Goal: Task Accomplishment & Management: Complete application form

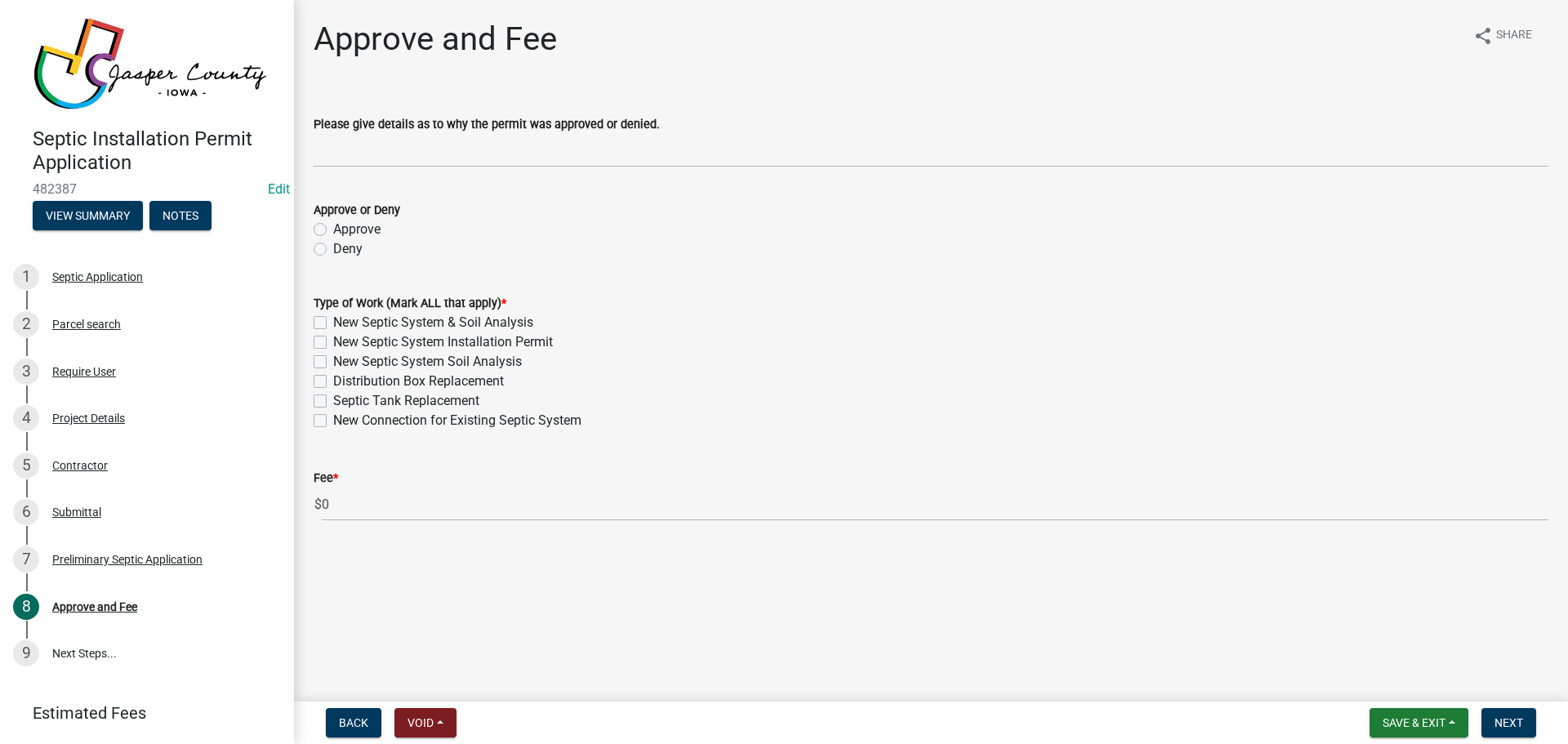
click at [333, 381] on label "Distribution Box Replacement" at bounding box center [418, 381] width 170 height 20
click at [333, 381] on input "Distribution Box Replacement" at bounding box center [338, 376] width 11 height 11
checkbox input "true"
checkbox input "false"
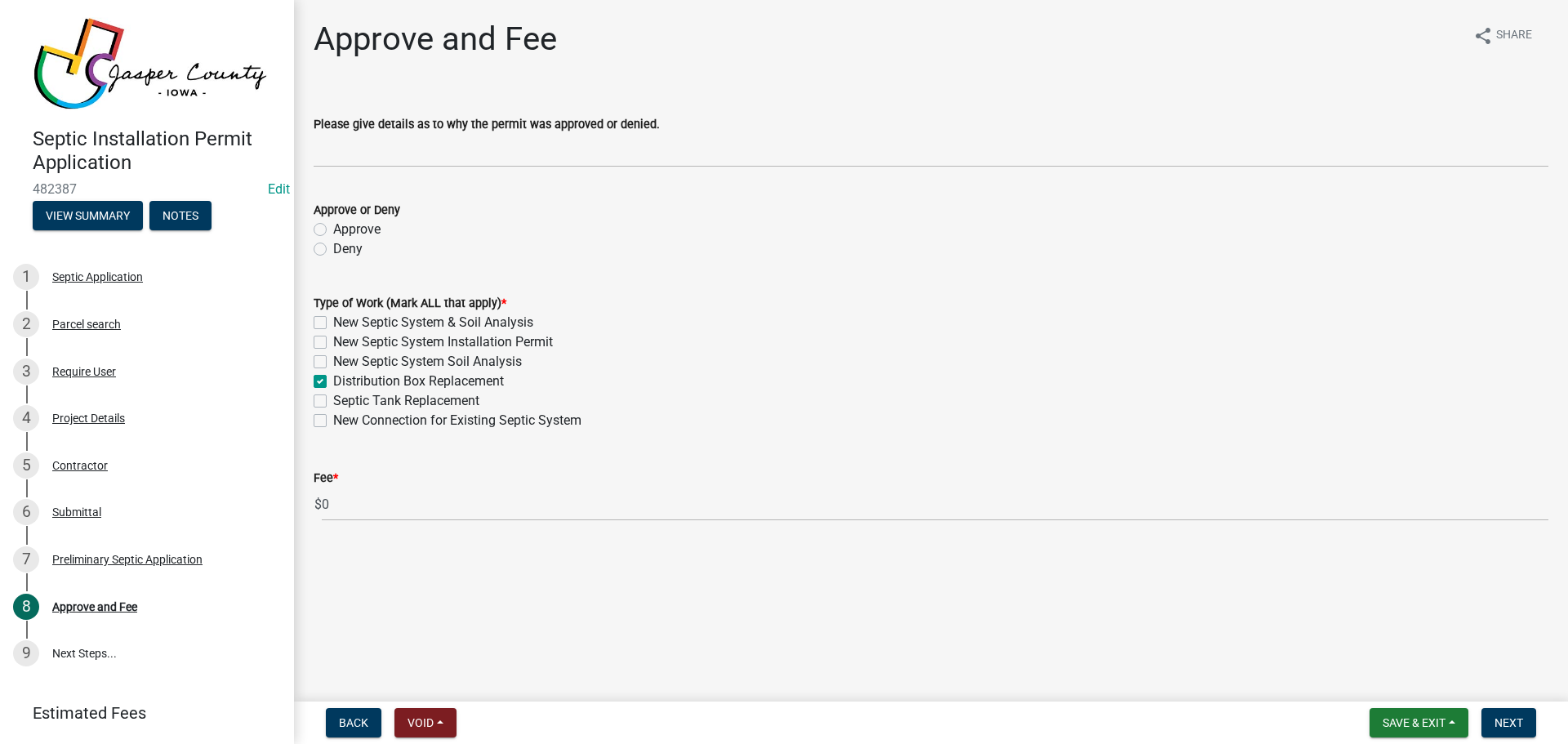
checkbox input "false"
checkbox input "true"
checkbox input "false"
click at [333, 231] on label "Approve" at bounding box center [356, 229] width 47 height 20
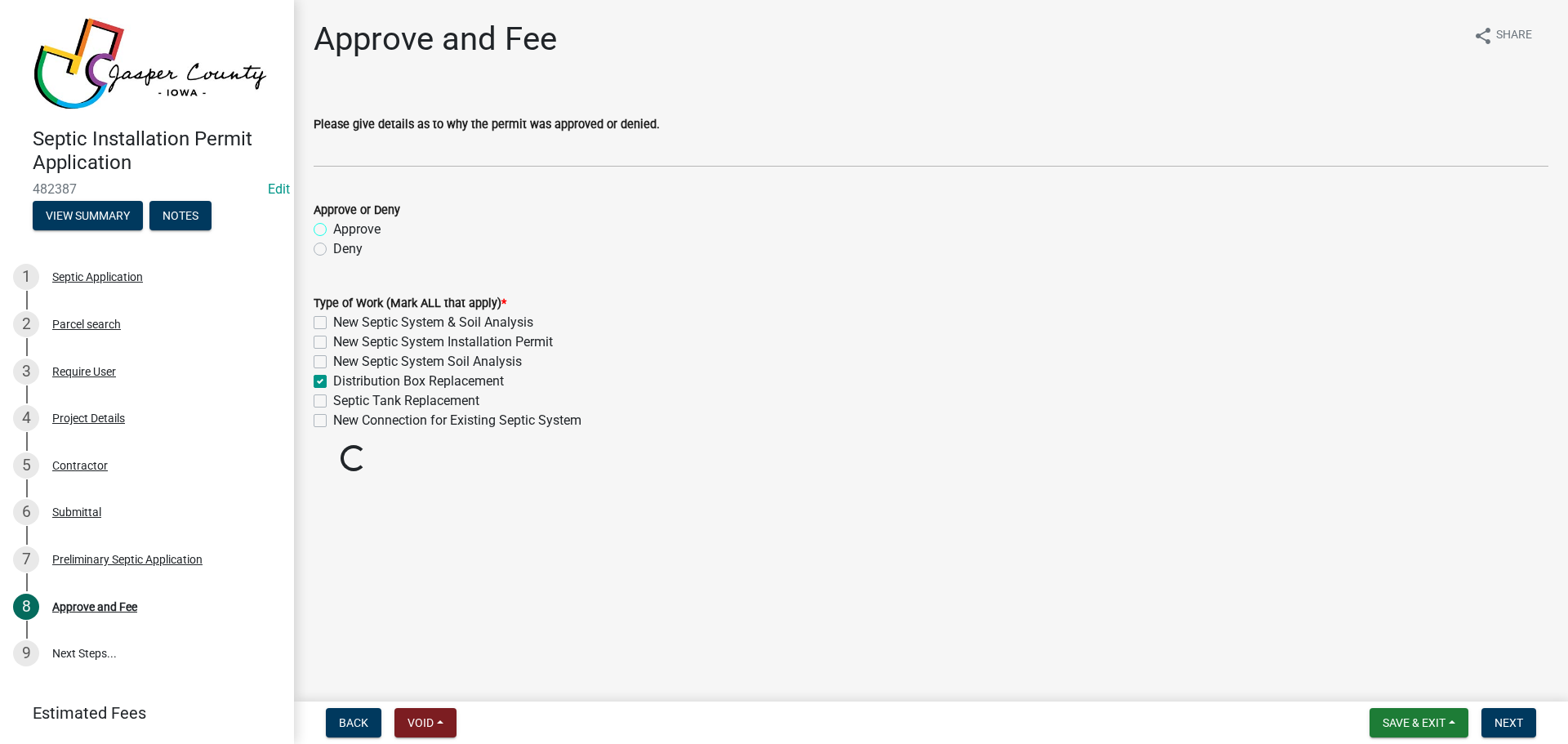
click at [333, 230] on input "Approve" at bounding box center [338, 225] width 11 height 11
radio input "true"
click at [1493, 720] on button "Next" at bounding box center [1508, 723] width 54 height 29
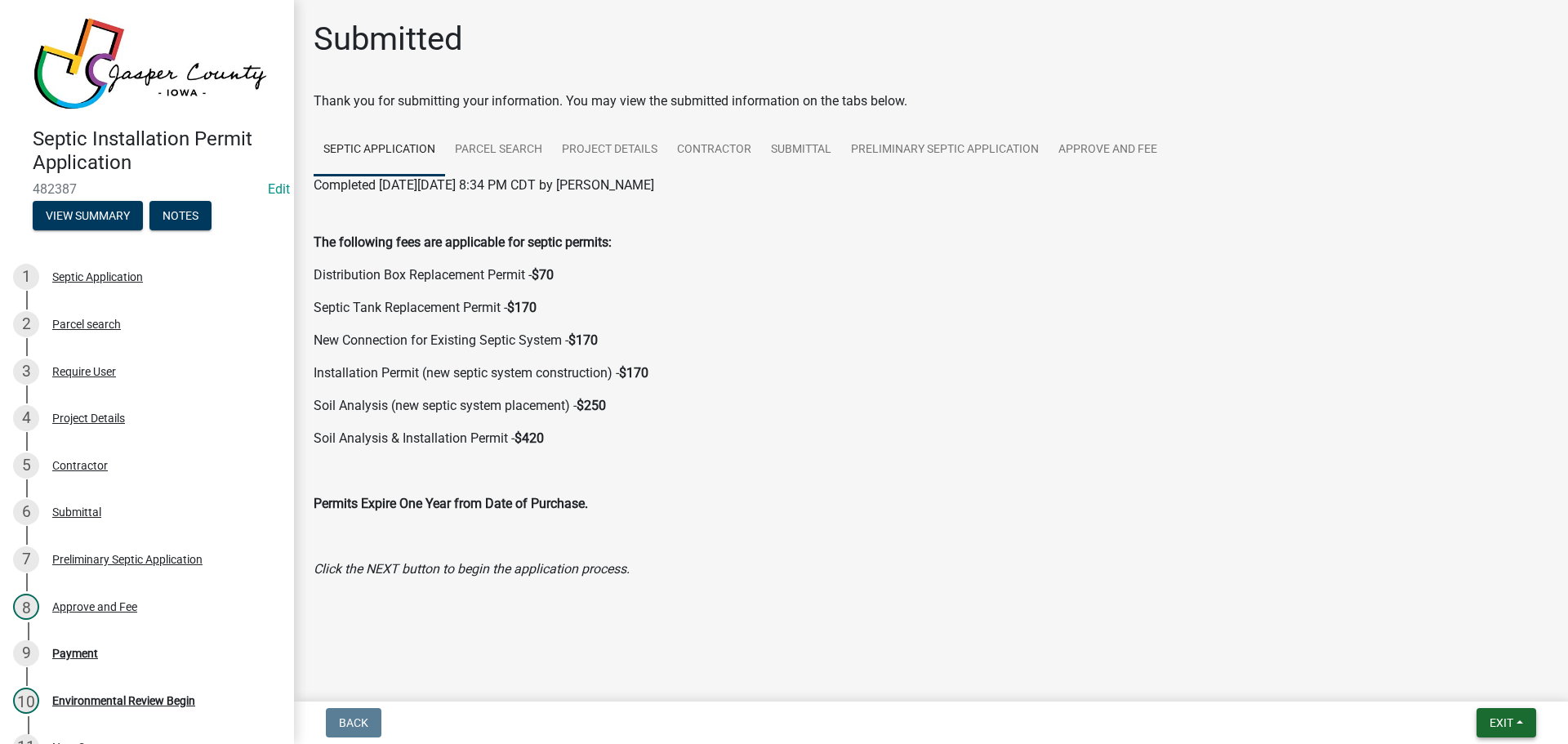
click at [1500, 720] on span "Exit" at bounding box center [1501, 723] width 24 height 13
click at [1456, 680] on button "Save & Exit" at bounding box center [1471, 680] width 130 height 39
